Goal: Information Seeking & Learning: Learn about a topic

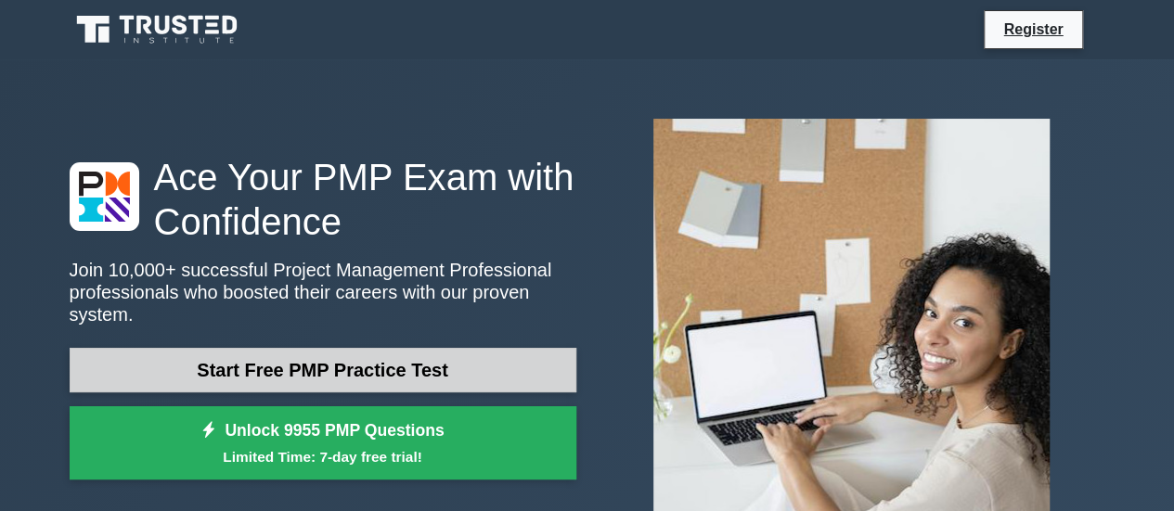
click at [354, 348] on link "Start Free PMP Practice Test" at bounding box center [323, 370] width 507 height 45
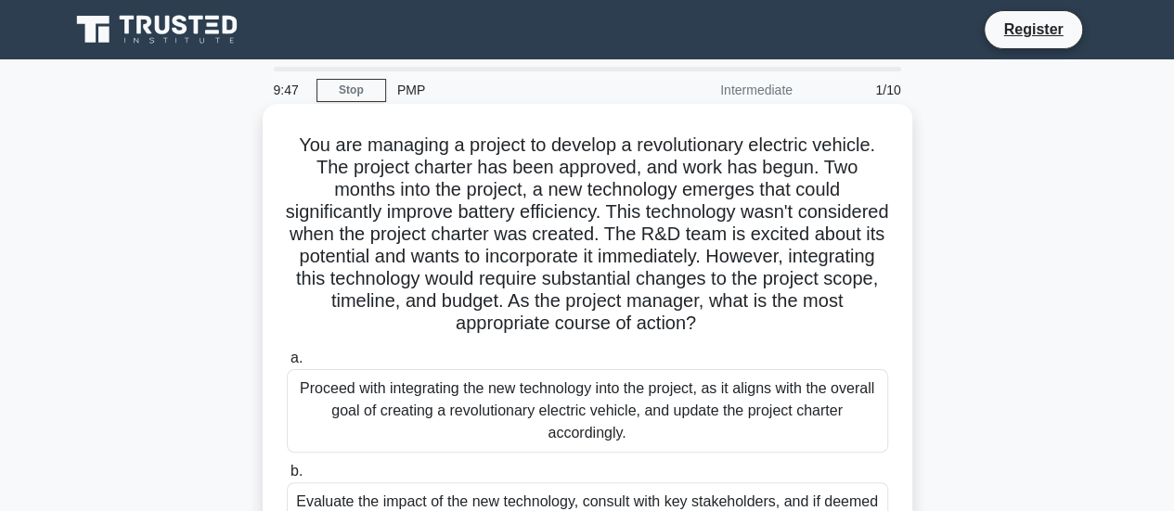
click at [425, 422] on div "Proceed with integrating the new technology into the project, as it aligns with…" at bounding box center [587, 410] width 601 height 83
click at [287, 365] on input "a. Proceed with integrating the new technology into the project, as it aligns w…" at bounding box center [287, 359] width 0 height 12
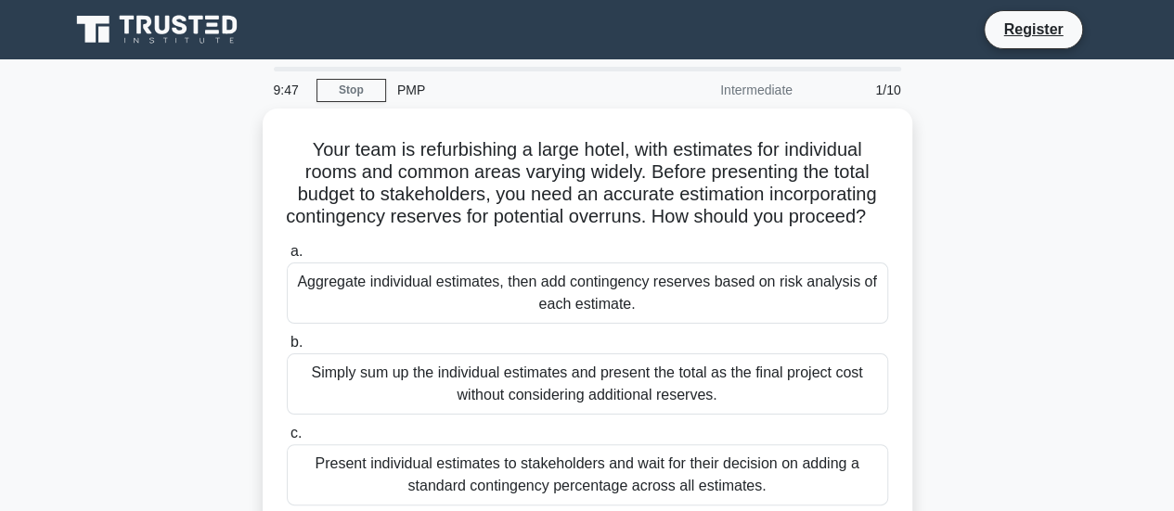
click at [425, 415] on div "Simply sum up the individual estimates and present the total as the final proje…" at bounding box center [587, 383] width 601 height 61
click at [287, 349] on input "b. Simply sum up the individual estimates and present the total as the final pr…" at bounding box center [287, 343] width 0 height 12
